Goal: Task Accomplishment & Management: Use online tool/utility

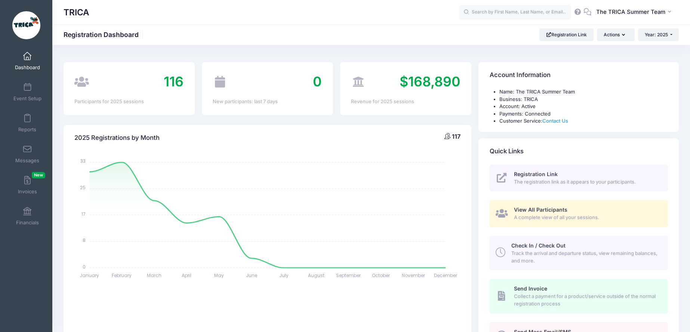
select select
click at [27, 119] on span at bounding box center [27, 118] width 0 height 8
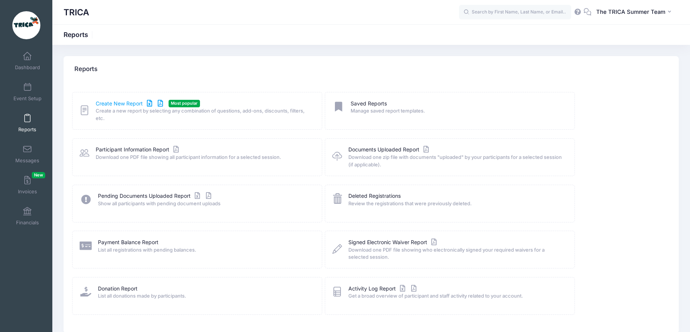
click at [130, 103] on link "Create New Report" at bounding box center [131, 104] width 70 height 8
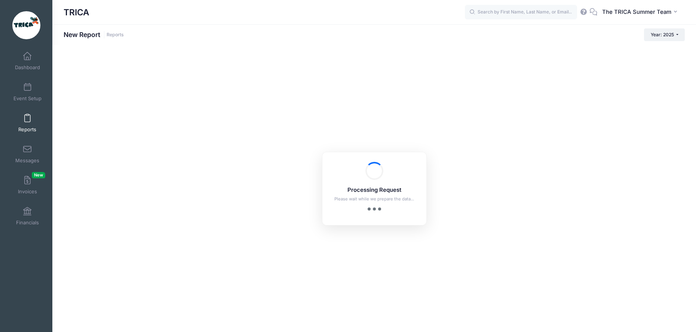
checkbox input "true"
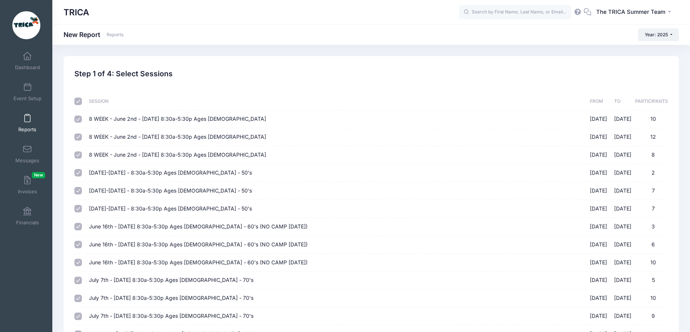
scroll to position [116, 0]
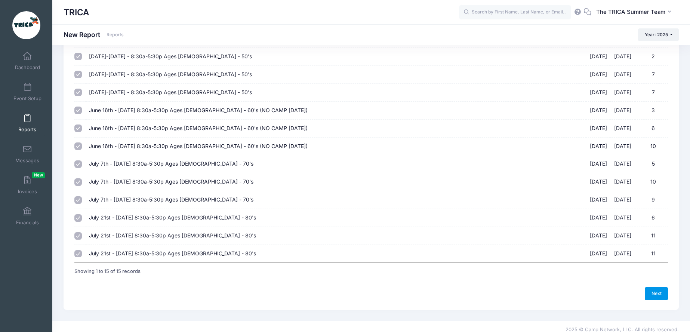
click at [655, 289] on link "Next" at bounding box center [656, 293] width 23 height 13
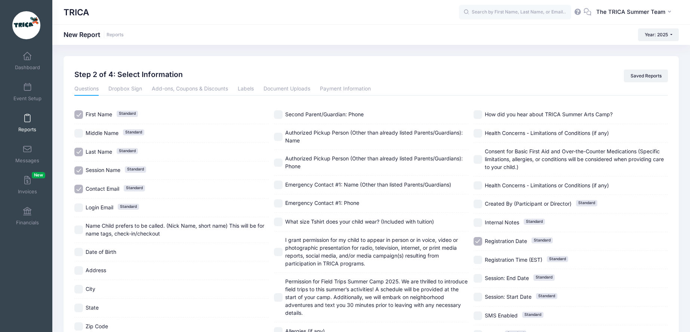
click at [79, 134] on input "Middle Name Standard" at bounding box center [78, 133] width 9 height 9
checkbox input "true"
click at [80, 207] on input "Login Email Standard" at bounding box center [78, 207] width 9 height 9
click at [80, 206] on input "Login Email Standard" at bounding box center [78, 207] width 9 height 9
click at [80, 209] on input "Login Email Standard" at bounding box center [78, 207] width 9 height 9
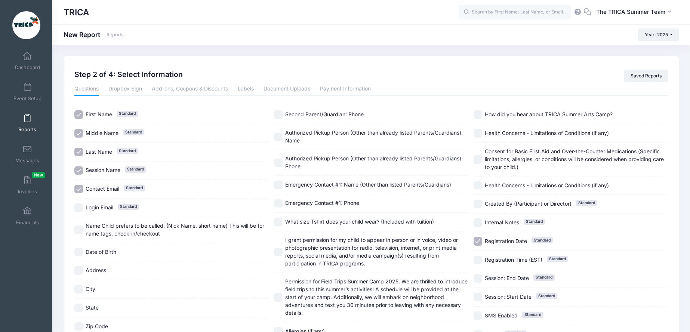
checkbox input "true"
click at [80, 229] on input "Name Child prefers to be called. (Nick Name, short name) This will be for name …" at bounding box center [78, 229] width 9 height 9
checkbox input "true"
click at [79, 253] on input "Date of Birth" at bounding box center [78, 252] width 9 height 9
checkbox input "true"
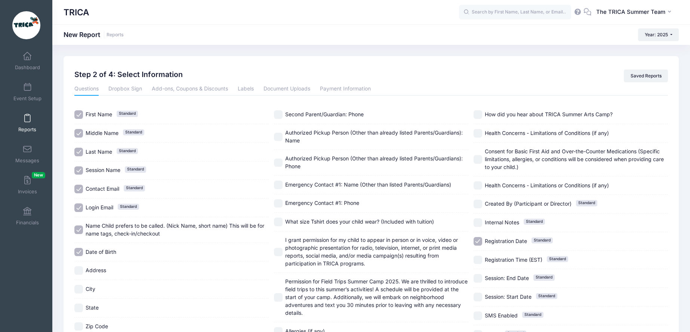
click at [80, 266] on input "Address" at bounding box center [78, 270] width 9 height 9
checkbox input "true"
click at [82, 291] on input "City" at bounding box center [78, 289] width 9 height 9
checkbox input "true"
click at [81, 307] on input "State" at bounding box center [78, 307] width 9 height 9
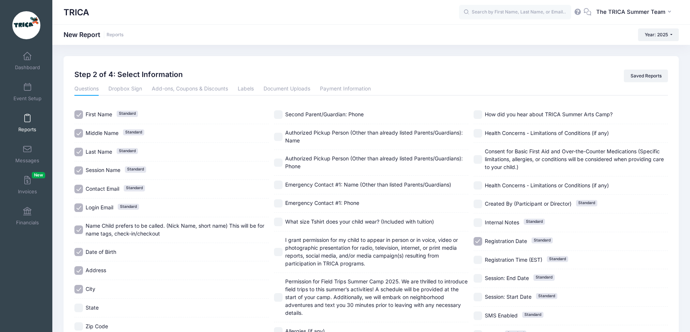
checkbox input "true"
click at [81, 318] on div "Zip Code" at bounding box center [171, 326] width 194 height 19
checkbox input "true"
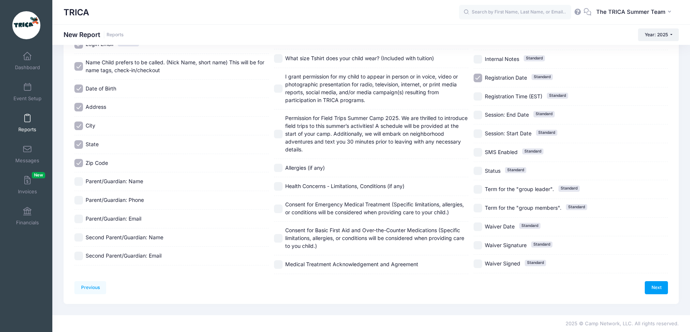
click at [81, 177] on input "Parent/Guardian: Name" at bounding box center [78, 181] width 9 height 9
checkbox input "true"
click at [80, 196] on input "Parent/Guardian: Phone" at bounding box center [78, 200] width 9 height 9
checkbox input "true"
click at [78, 215] on input "Parent/Guardian: Email" at bounding box center [78, 219] width 9 height 9
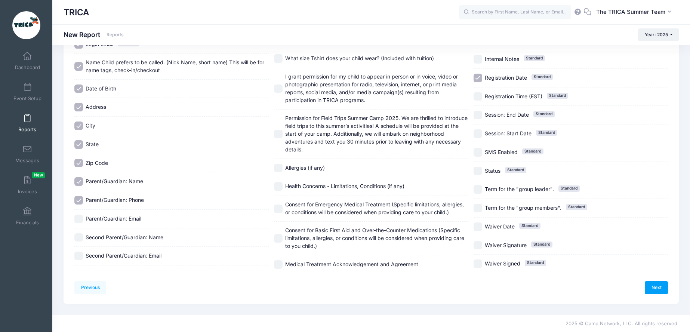
checkbox input "true"
drag, startPoint x: 80, startPoint y: 172, endPoint x: 80, endPoint y: 181, distance: 8.6
click at [80, 233] on input "Second Parent/Guardian: Name" at bounding box center [78, 237] width 9 height 9
checkbox input "true"
click at [79, 247] on div "Second Parent/Guardian: Email" at bounding box center [171, 256] width 194 height 19
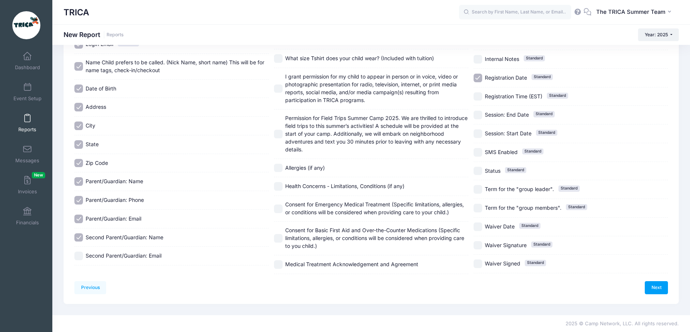
checkbox input "true"
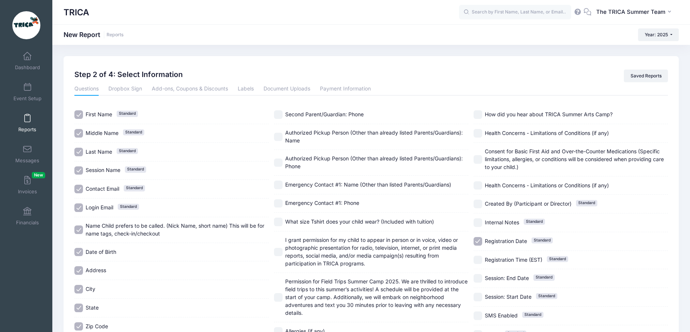
click at [281, 104] on div "Questions Dropbox Sign Add-ons, Coupons & Discounts Labels Document Uploads Pay…" at bounding box center [370, 259] width 593 height 355
click at [279, 110] on input "Second Parent/Guardian: Phone" at bounding box center [278, 114] width 9 height 9
checkbox input "true"
click at [280, 133] on input "Authorized Pickup Person (Other than already listed Parents/Guardians): Name" at bounding box center [278, 137] width 9 height 9
checkbox input "true"
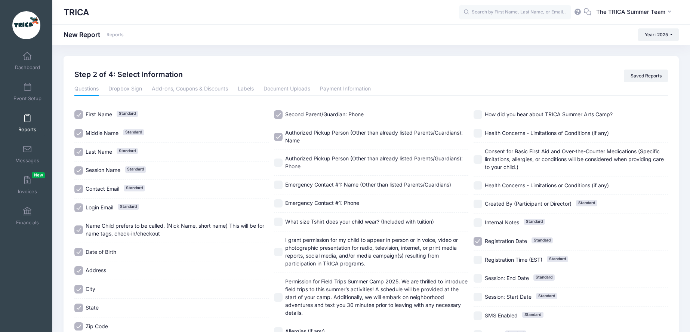
click at [280, 158] on input "Authorized Pickup Person (Other than already listed Parents/Guardians): Phone" at bounding box center [278, 162] width 9 height 9
checkbox input "true"
click at [279, 181] on input "Emergency Contact #1: Name (Other than listed Parents/Guardians)" at bounding box center [278, 185] width 9 height 9
checkbox input "true"
click at [280, 199] on input "Emergency Contact #1: Phone" at bounding box center [278, 203] width 9 height 9
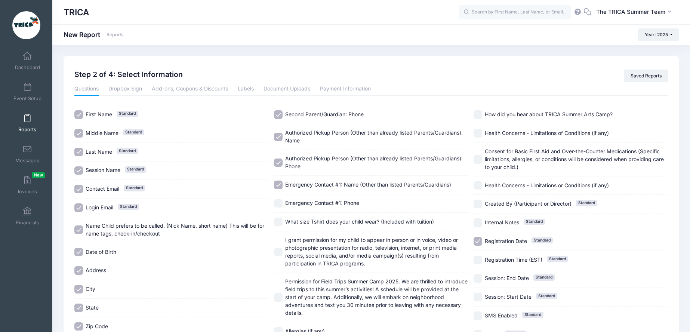
checkbox input "true"
click at [278, 218] on input "What size Tshirt does your child wear? (Included with tuition)" at bounding box center [278, 222] width 9 height 9
checkbox input "true"
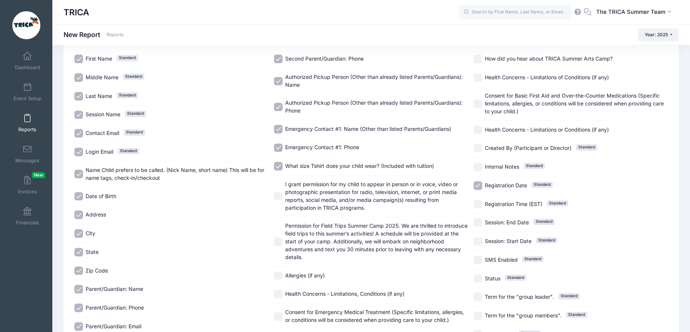
click at [280, 192] on input "I grant permission for my child to appear in person or in voice, video or photo…" at bounding box center [278, 196] width 9 height 9
checkbox input "true"
click at [280, 237] on input "Permission for Field Trips Summer Camp 2025. We are thrilled to introduce field…" at bounding box center [278, 241] width 9 height 9
checkbox input "true"
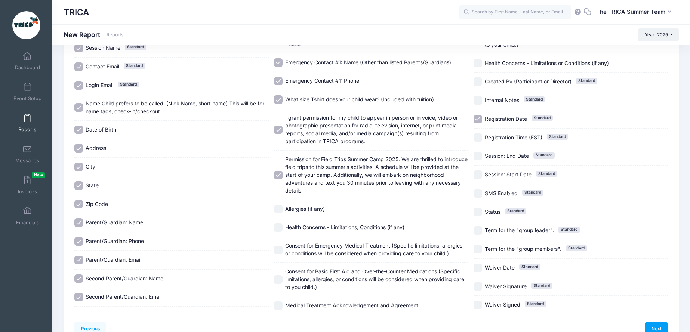
scroll to position [183, 0]
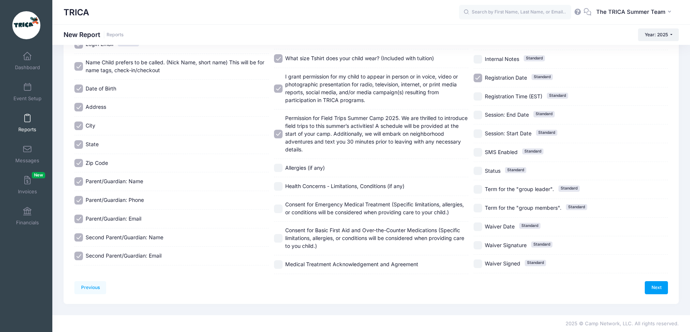
click at [278, 164] on input "Allergies (if any)" at bounding box center [278, 168] width 9 height 9
click at [279, 164] on input "Allergies (if any)" at bounding box center [278, 168] width 9 height 9
checkbox input "false"
click at [279, 130] on input "Permission for Field Trips Summer Camp 2025. We are thrilled to introduce field…" at bounding box center [278, 134] width 9 height 9
checkbox input "false"
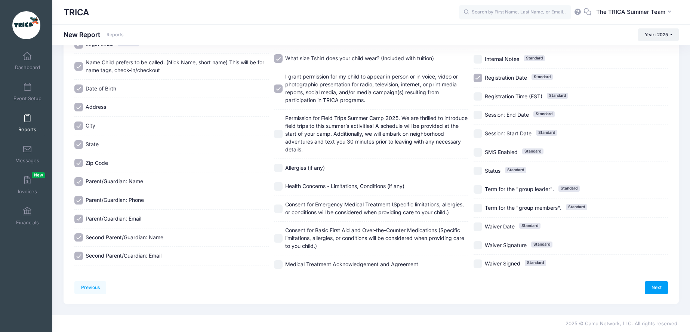
click at [279, 84] on input "I grant permission for my child to appear in person or in voice, video or photo…" at bounding box center [278, 88] width 9 height 9
checkbox input "false"
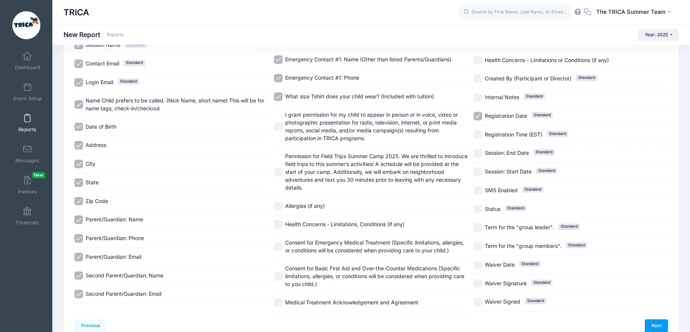
click at [279, 92] on input "What size Tshirt does your child wear? (Included with tuition)" at bounding box center [278, 96] width 9 height 9
checkbox input "false"
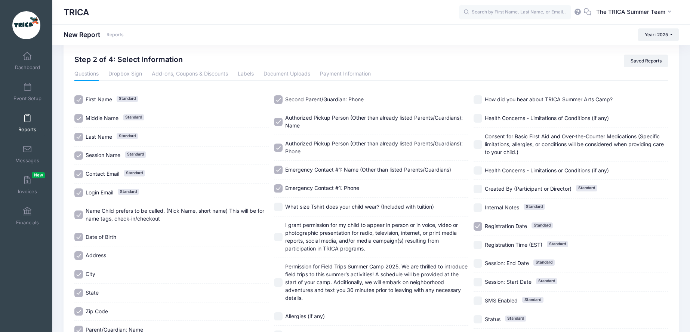
scroll to position [27, 0]
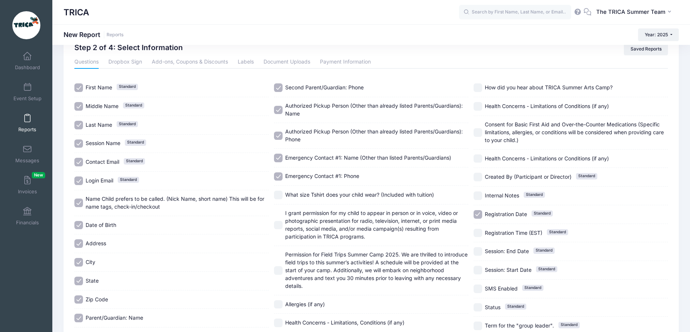
click at [478, 210] on input "Registration Date Standard" at bounding box center [478, 214] width 9 height 9
checkbox input "false"
click at [479, 266] on input "Session: Start Date Standard" at bounding box center [478, 270] width 9 height 9
checkbox input "true"
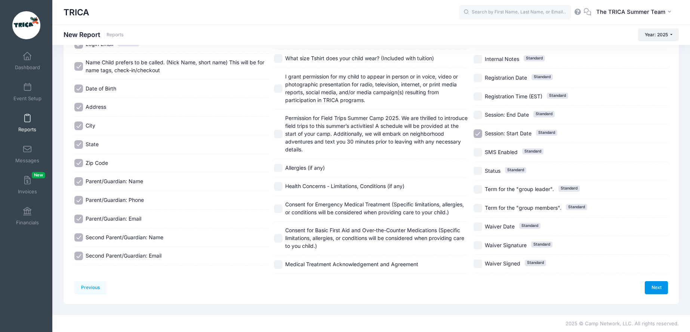
scroll to position [197, 0]
click at [657, 281] on link "Next" at bounding box center [656, 287] width 23 height 13
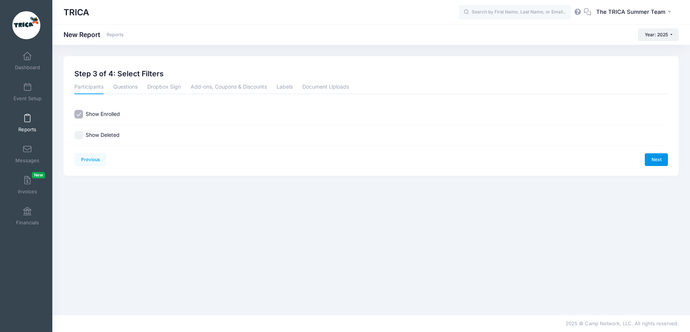
scroll to position [0, 0]
click at [659, 158] on link "Next" at bounding box center [661, 159] width 23 height 13
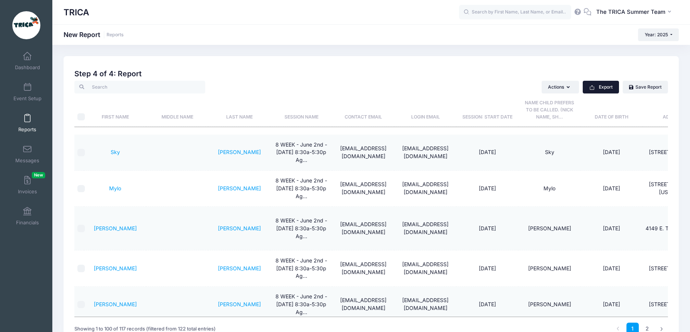
click at [602, 87] on button "Export" at bounding box center [601, 87] width 36 height 13
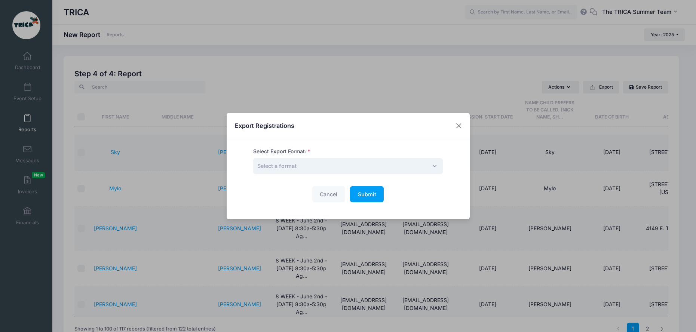
click at [318, 166] on span "Select a format" at bounding box center [347, 166] width 189 height 16
click at [365, 191] on span "Submit" at bounding box center [367, 194] width 18 height 6
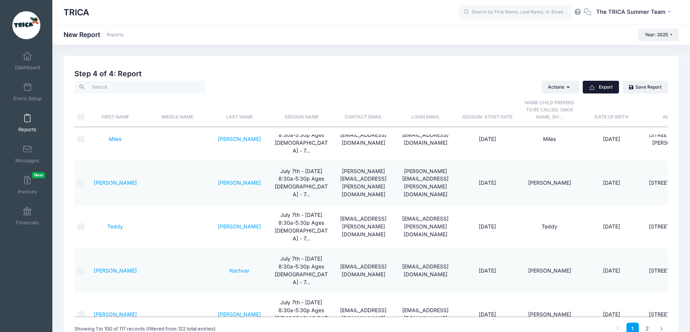
scroll to position [59, 0]
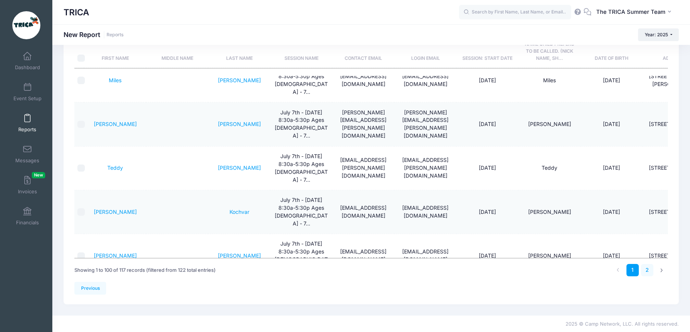
click at [647, 270] on link "2" at bounding box center [647, 270] width 12 height 12
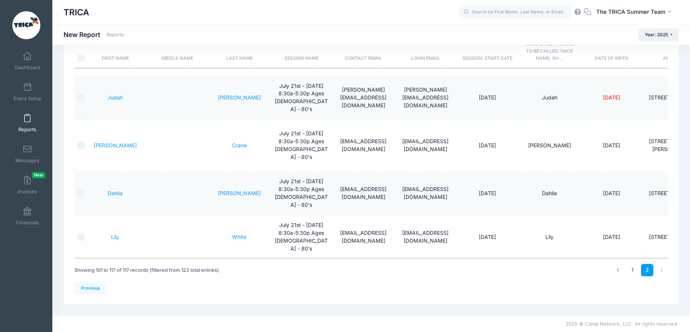
scroll to position [0, 0]
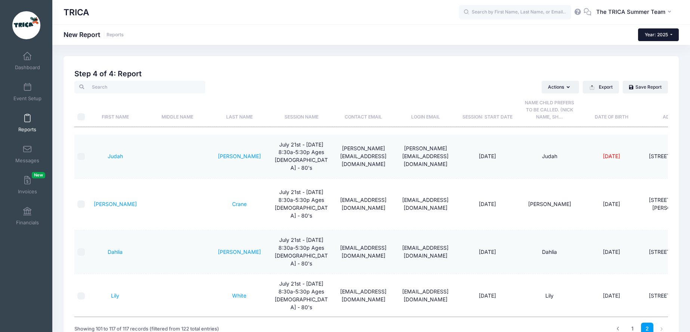
click at [672, 34] on button "Year: 2025" at bounding box center [658, 34] width 41 height 13
click at [658, 59] on link "Year: 2024" at bounding box center [662, 59] width 49 height 10
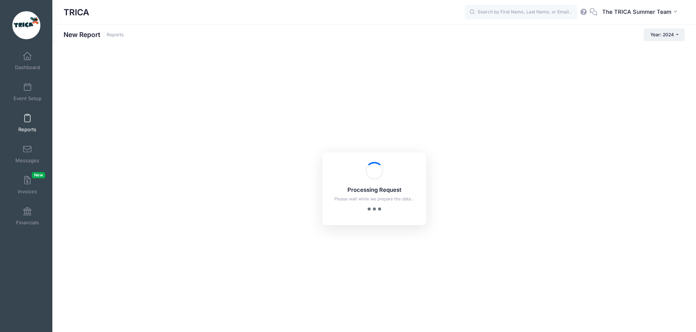
checkbox input "true"
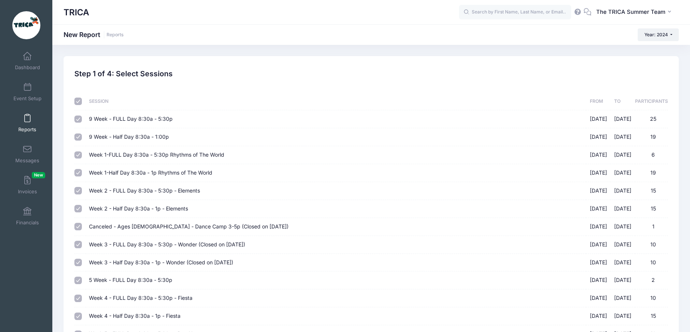
scroll to position [239, 0]
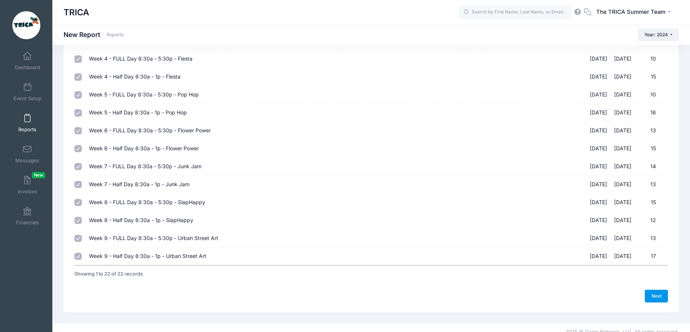
click at [657, 290] on link "Next" at bounding box center [656, 296] width 23 height 13
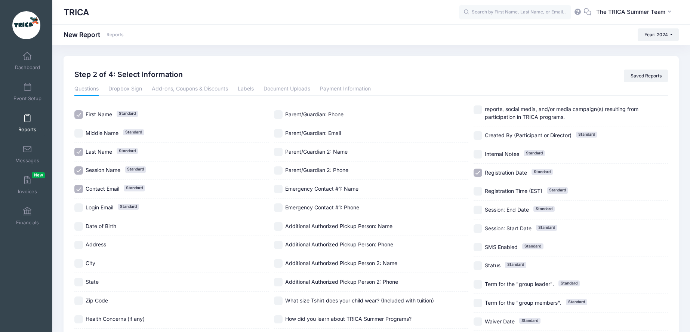
click at [80, 205] on input "Login Email Standard" at bounding box center [78, 207] width 9 height 9
checkbox input "true"
click at [78, 221] on div "Date of Birth" at bounding box center [171, 226] width 194 height 19
checkbox input "true"
click at [78, 245] on input "Address" at bounding box center [78, 245] width 9 height 9
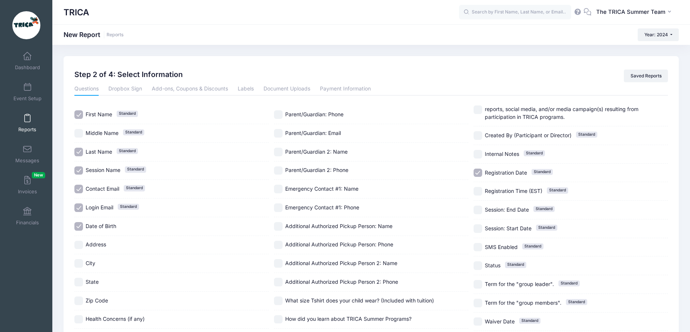
checkbox input "true"
click at [81, 263] on input "City" at bounding box center [78, 263] width 9 height 9
checkbox input "true"
click at [79, 285] on input "State" at bounding box center [78, 282] width 9 height 9
checkbox input "true"
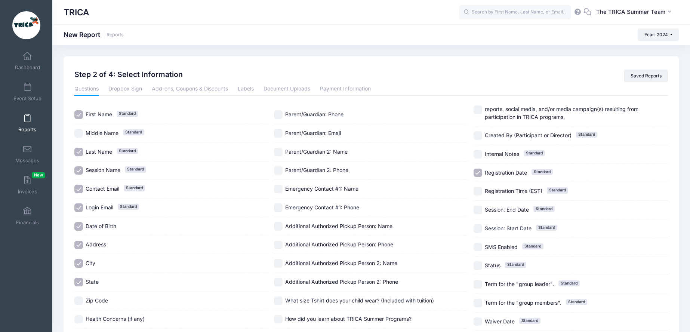
click at [78, 308] on div "Zip Code" at bounding box center [171, 301] width 194 height 19
checkbox input "true"
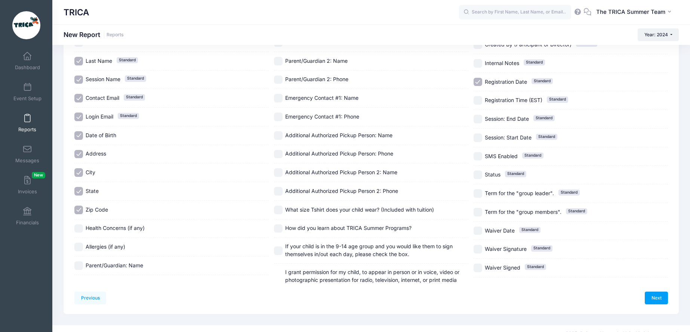
scroll to position [130, 0]
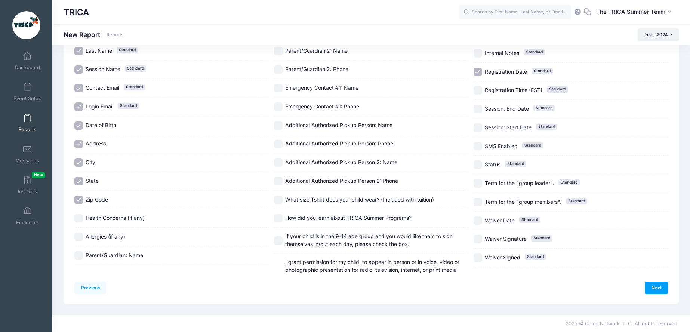
click at [80, 251] on input "Parent/Guardian: Name" at bounding box center [78, 255] width 9 height 9
checkbox input "true"
click at [274, 18] on input "Parent/Guardian: Phone" at bounding box center [278, 13] width 9 height 9
checkbox input "true"
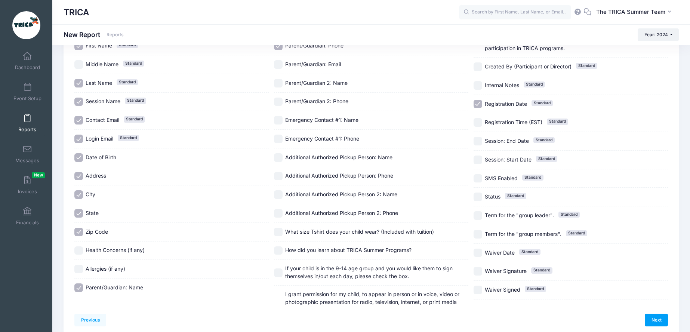
scroll to position [0, 0]
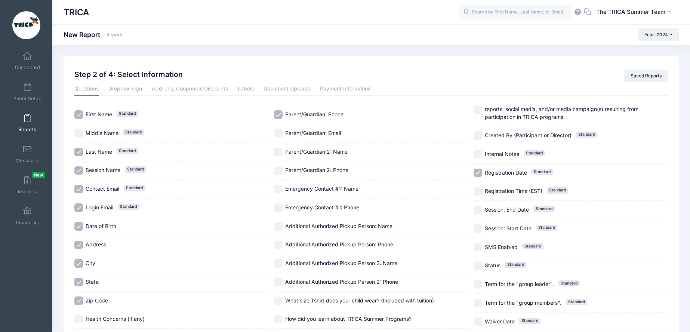
click at [278, 129] on input "Parent/Guardian: Email" at bounding box center [278, 133] width 9 height 9
checkbox input "true"
click at [277, 148] on input "Parent/Guardian 2: Name" at bounding box center [278, 152] width 9 height 9
checkbox input "true"
click at [281, 166] on input "Parent/Guardian 2: Phone" at bounding box center [278, 170] width 9 height 9
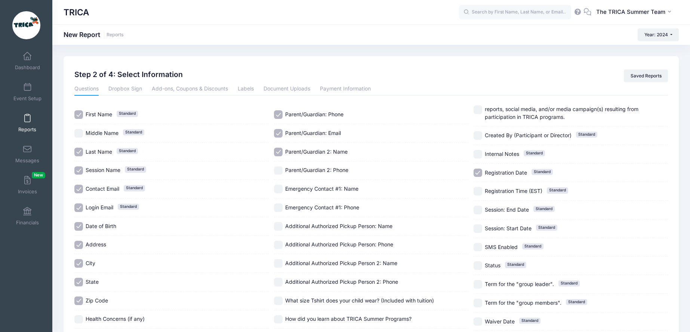
checkbox input "true"
click at [280, 185] on input "Emergency Contact #1: Name" at bounding box center [278, 189] width 9 height 9
checkbox input "true"
click at [280, 203] on input "Emergency Contact #1: Phone" at bounding box center [278, 207] width 9 height 9
checkbox input "true"
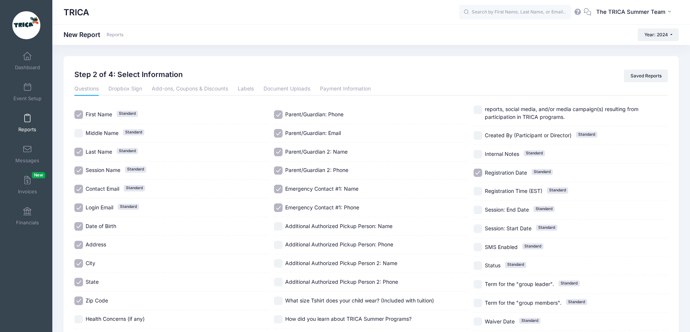
drag, startPoint x: 281, startPoint y: 210, endPoint x: 279, endPoint y: 236, distance: 25.9
click at [281, 222] on input "Additional Authorized Pickup Person: Name" at bounding box center [278, 226] width 9 height 9
checkbox input "true"
click at [279, 241] on input "Additional Authorized Pickup Person: Phone" at bounding box center [278, 245] width 9 height 9
checkbox input "true"
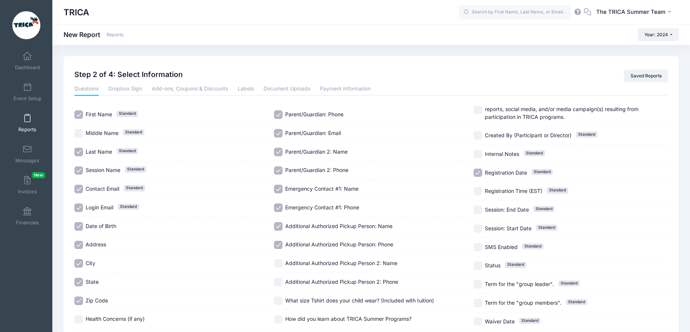
click at [279, 259] on input "Additional Authorized Pickup Person 2: Name" at bounding box center [278, 263] width 9 height 9
checkbox input "true"
click at [279, 278] on input "Additional Authorized Pickup Person 2: Phone" at bounding box center [278, 282] width 9 height 9
checkbox input "true"
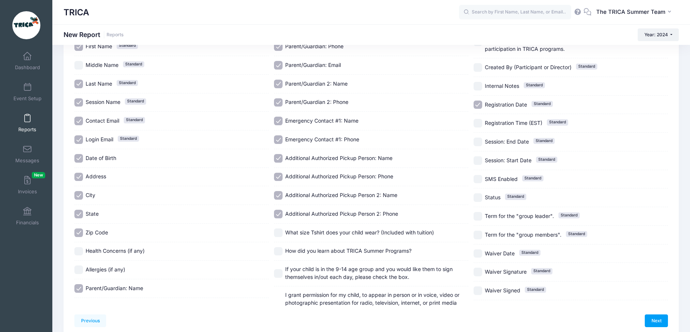
scroll to position [30, 0]
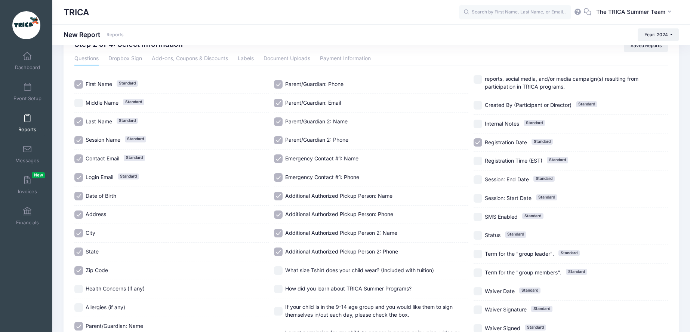
click at [478, 138] on input "Registration Date Standard" at bounding box center [478, 142] width 9 height 9
checkbox input "false"
click at [477, 194] on input "Session: Start Date Standard" at bounding box center [478, 198] width 9 height 9
checkbox input "true"
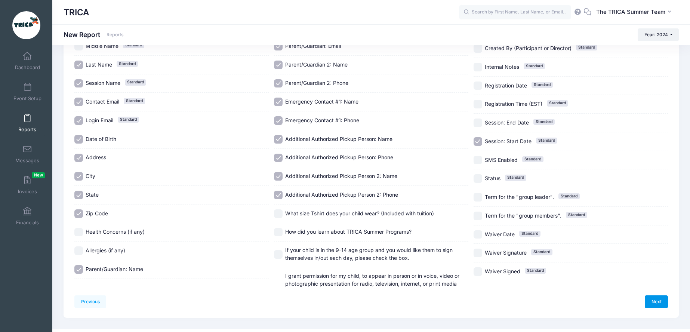
click at [656, 307] on link "Next" at bounding box center [656, 301] width 23 height 13
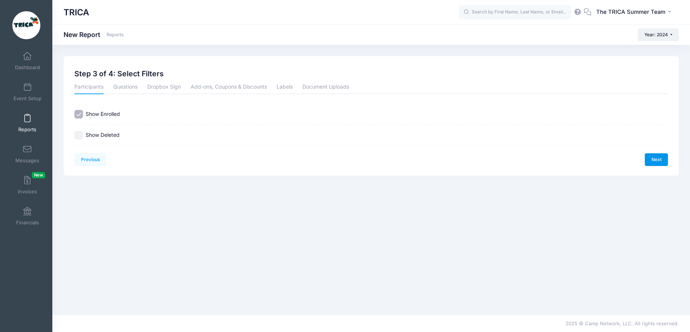
scroll to position [0, 0]
click at [662, 158] on link "Next" at bounding box center [661, 159] width 23 height 13
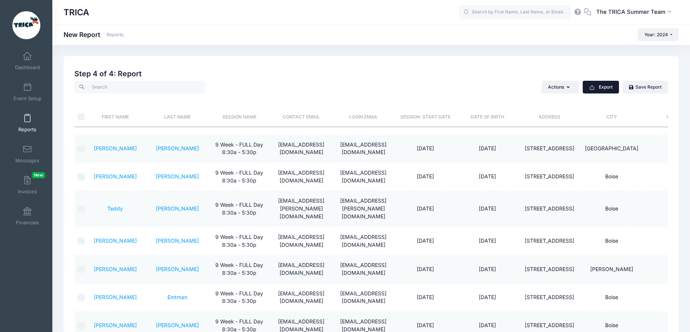
click at [609, 86] on button "Export" at bounding box center [601, 87] width 36 height 13
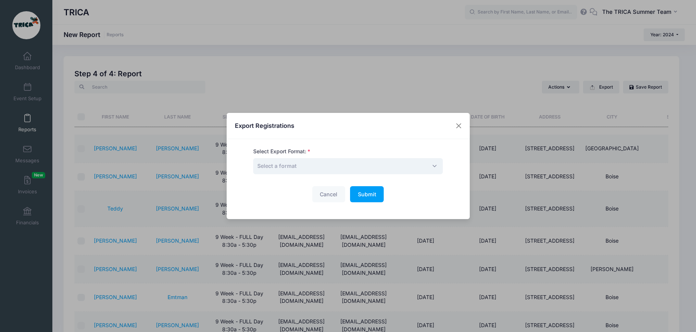
click at [281, 168] on span "Select a format" at bounding box center [276, 166] width 39 height 6
select select "csv"
click at [363, 194] on span "Submit" at bounding box center [367, 194] width 18 height 6
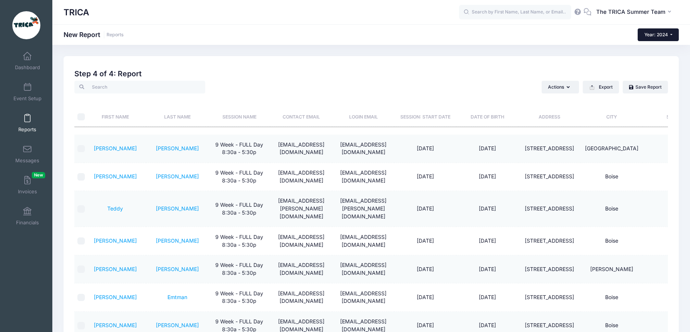
click at [668, 34] on button "Year: 2024" at bounding box center [658, 34] width 41 height 13
click at [669, 12] on icon "button" at bounding box center [671, 12] width 6 height 0
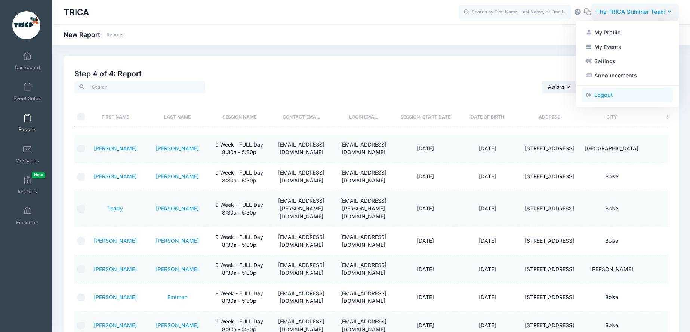
click at [599, 96] on link "Logout" at bounding box center [627, 95] width 91 height 14
